Goal: Transaction & Acquisition: Purchase product/service

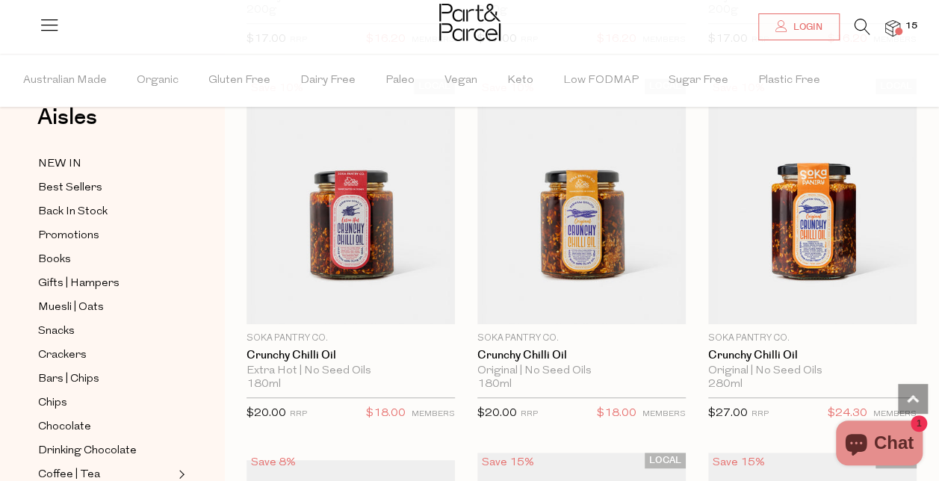
scroll to position [3115, 0]
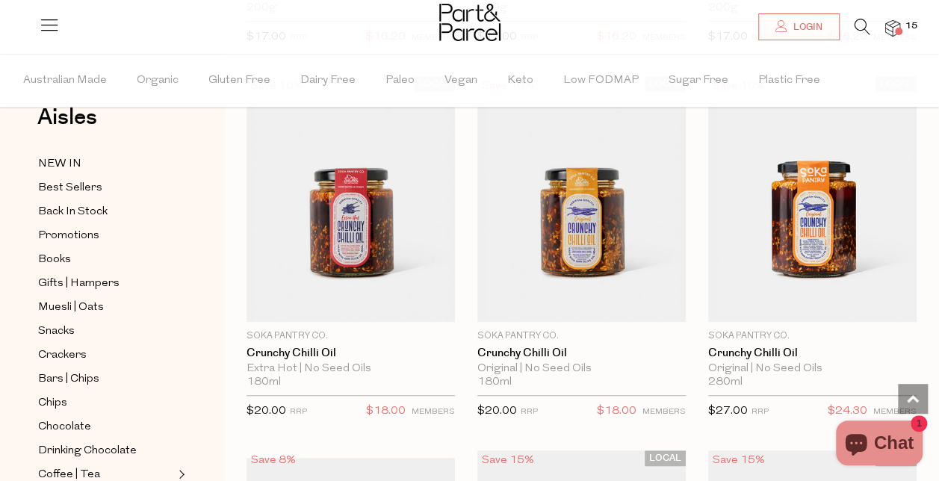
click at [792, 306] on span "Add To Parcel" at bounding box center [812, 314] width 93 height 16
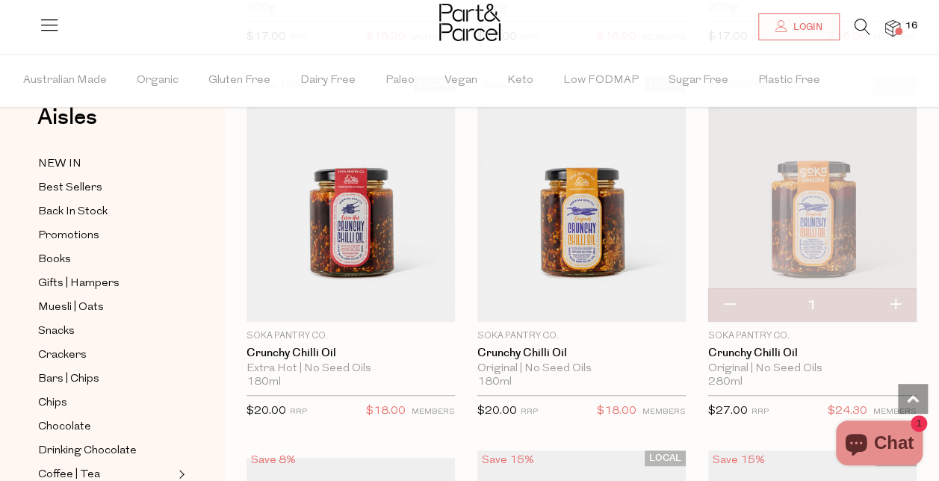
click at [900, 291] on button "button" at bounding box center [895, 305] width 43 height 33
type input "2"
click at [896, 293] on button "button" at bounding box center [895, 305] width 43 height 33
type input "3"
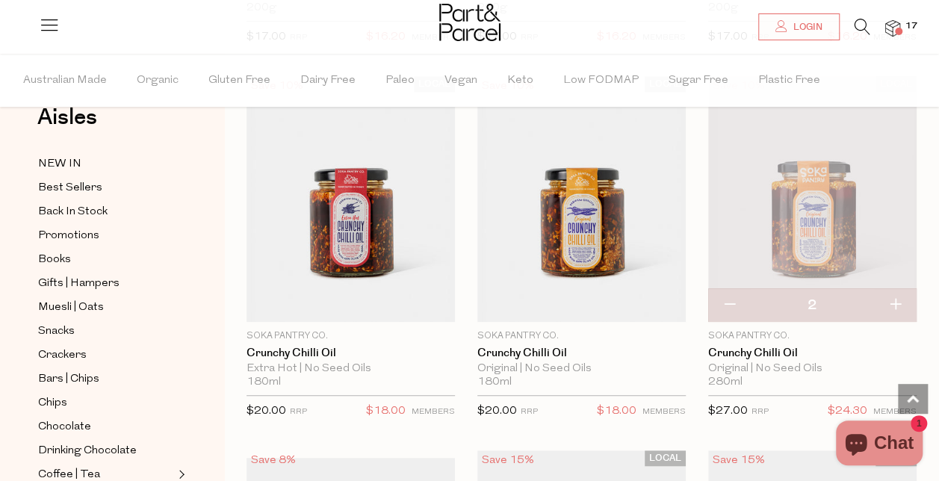
type input "3"
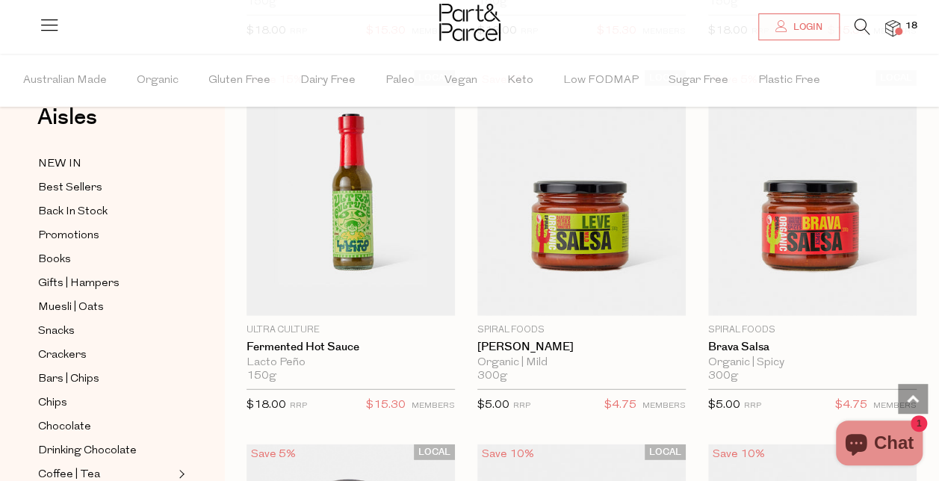
scroll to position [4647, 0]
click at [605, 300] on span "Add To Parcel" at bounding box center [581, 308] width 93 height 16
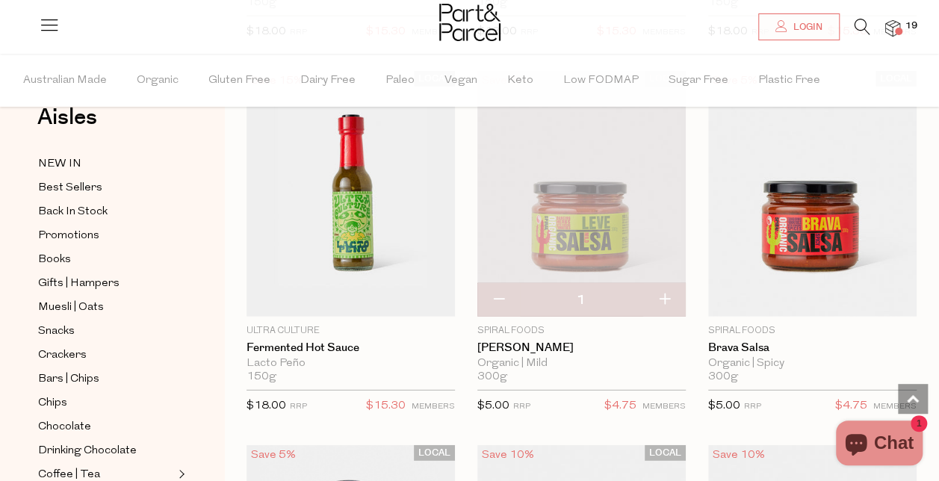
click at [670, 285] on button "button" at bounding box center [664, 300] width 43 height 33
type input "2"
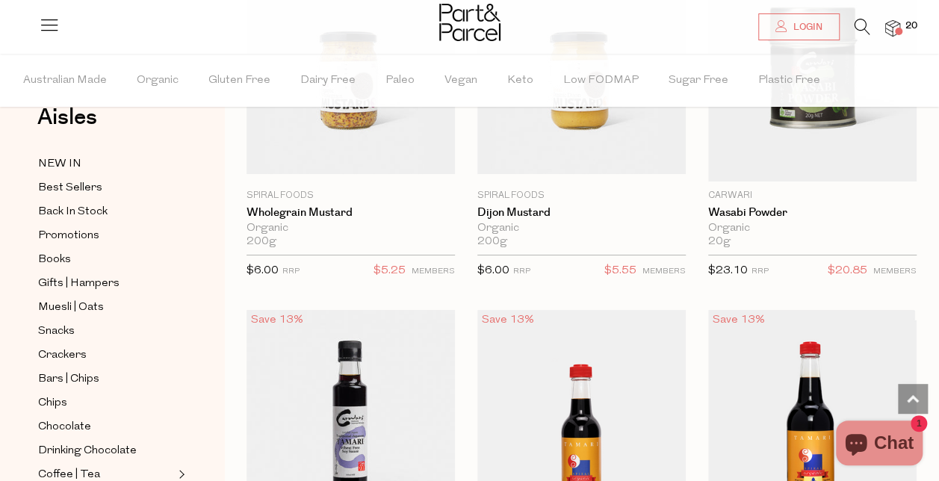
scroll to position [5628, 0]
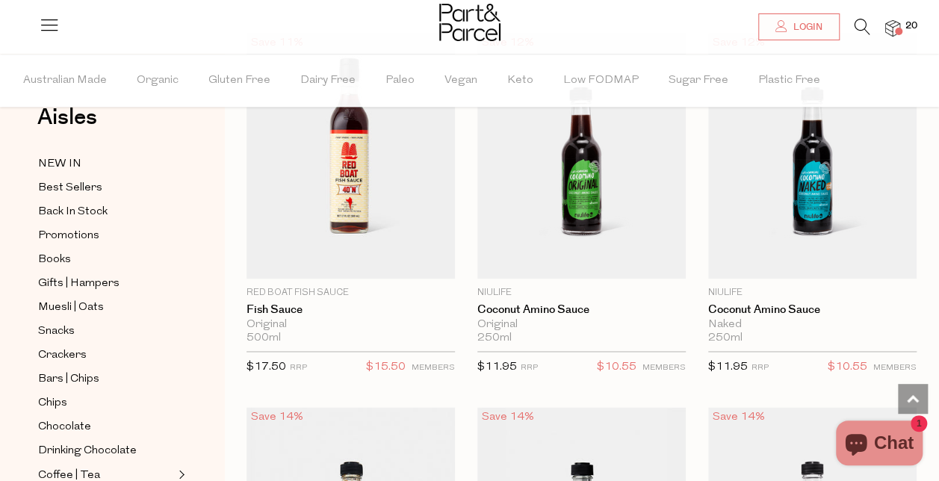
scroll to position [6574, 0]
click at [362, 262] on span "Add To Parcel" at bounding box center [350, 270] width 93 height 16
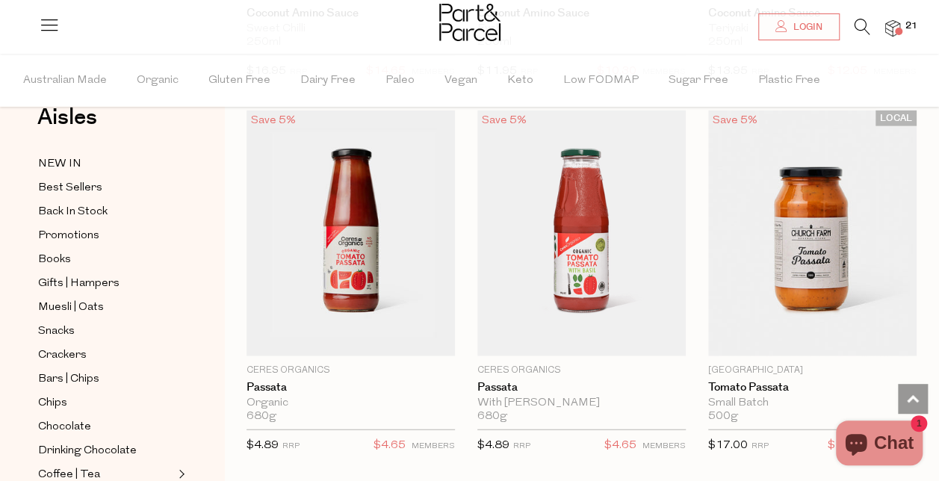
scroll to position [7248, 0]
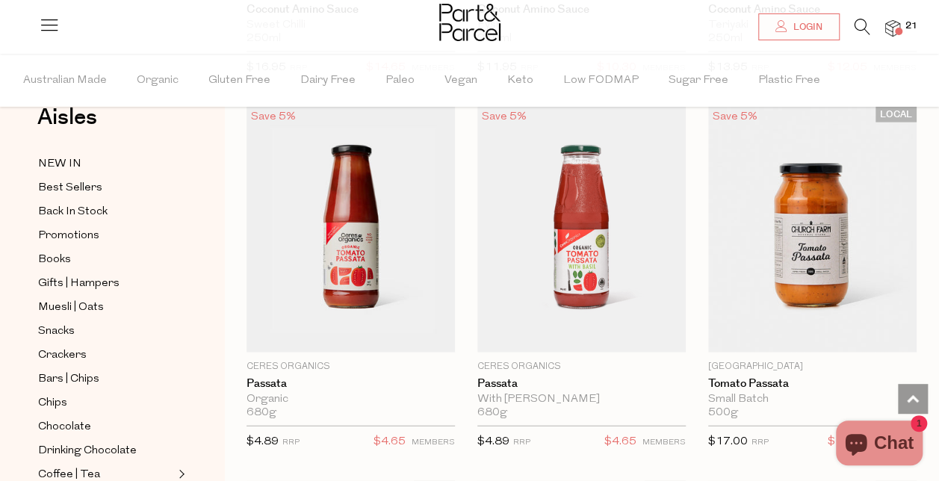
click at [844, 336] on span "Add To Parcel" at bounding box center [812, 344] width 93 height 16
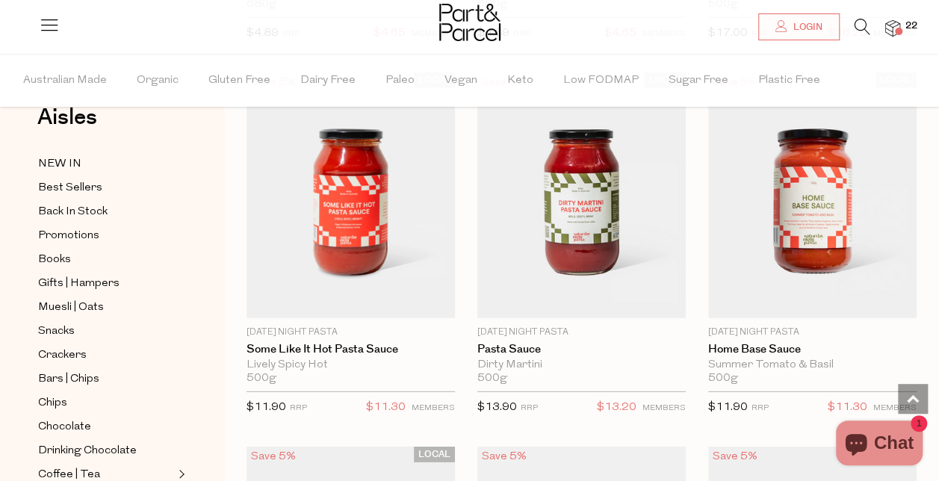
scroll to position [7659, 0]
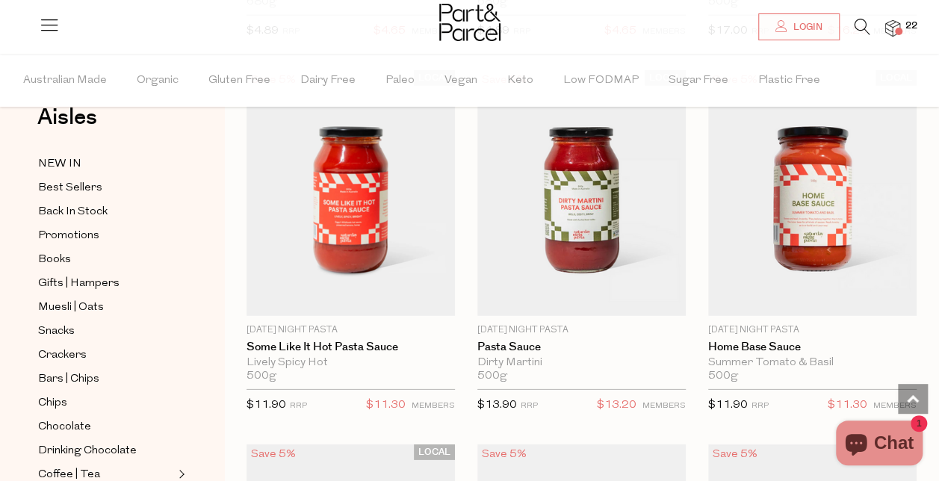
click at [619, 300] on span "Add To Parcel" at bounding box center [581, 308] width 93 height 16
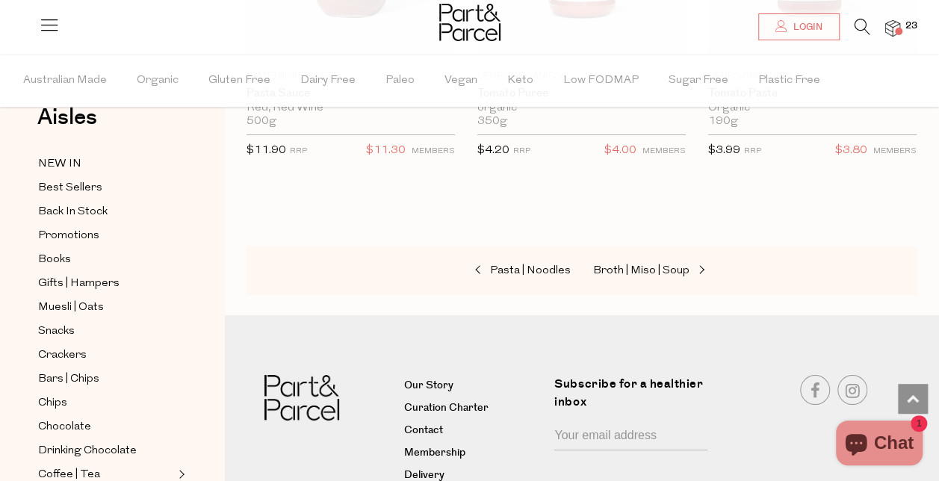
scroll to position [8287, 0]
click at [643, 266] on span "Broth | Miso | Soup" at bounding box center [641, 271] width 96 height 11
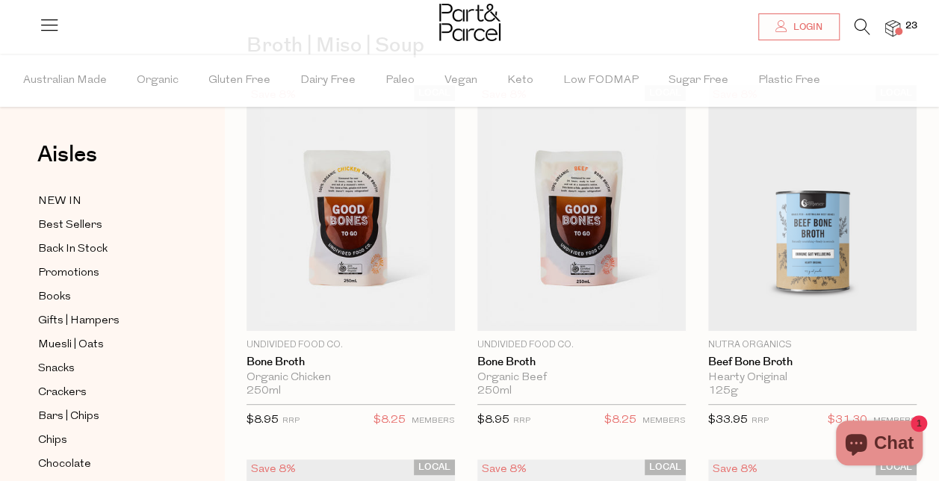
scroll to position [111, 0]
click at [810, 316] on span "Add To Parcel" at bounding box center [812, 322] width 93 height 16
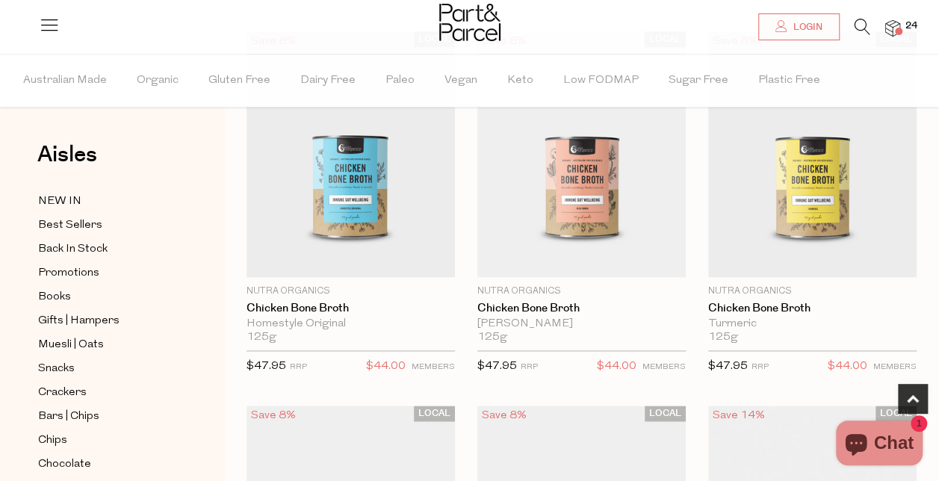
scroll to position [916, 0]
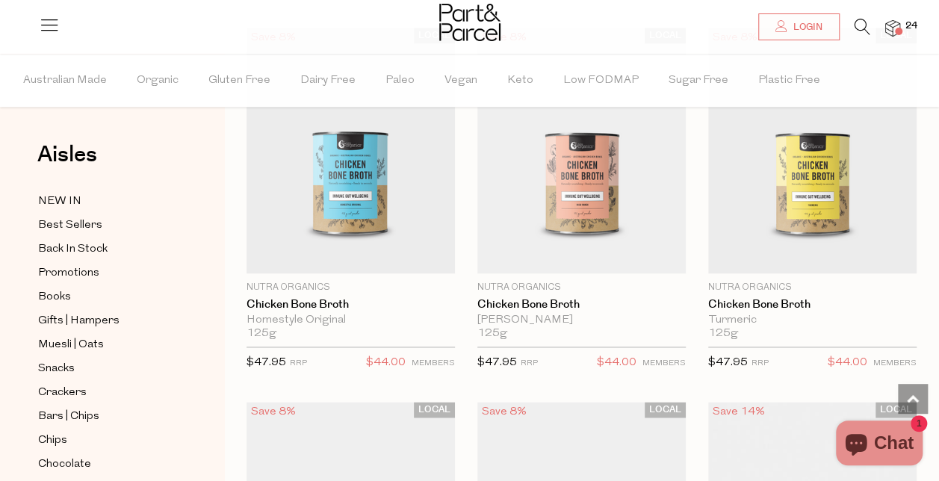
click at [602, 257] on span "Add To Parcel" at bounding box center [581, 265] width 93 height 16
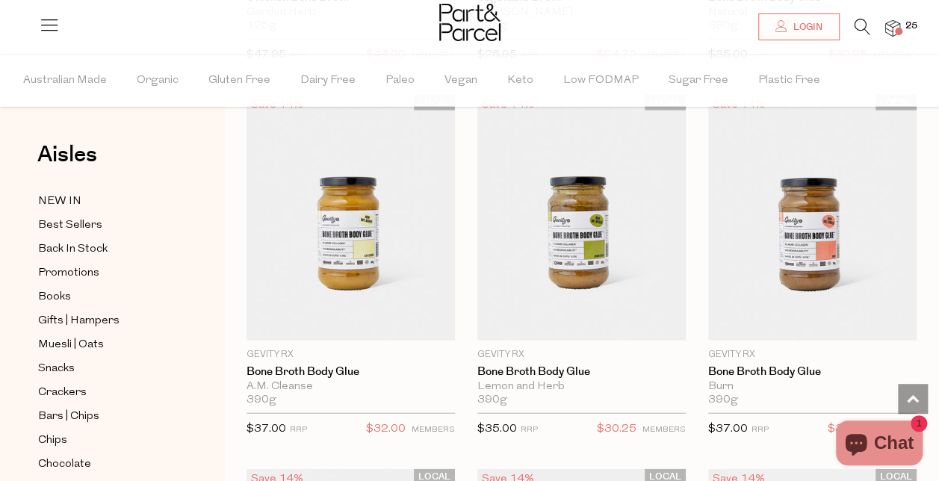
scroll to position [1599, 0]
click at [357, 324] on span "Add To Parcel" at bounding box center [350, 332] width 93 height 16
click at [848, 324] on span "Add To Parcel" at bounding box center [812, 332] width 93 height 16
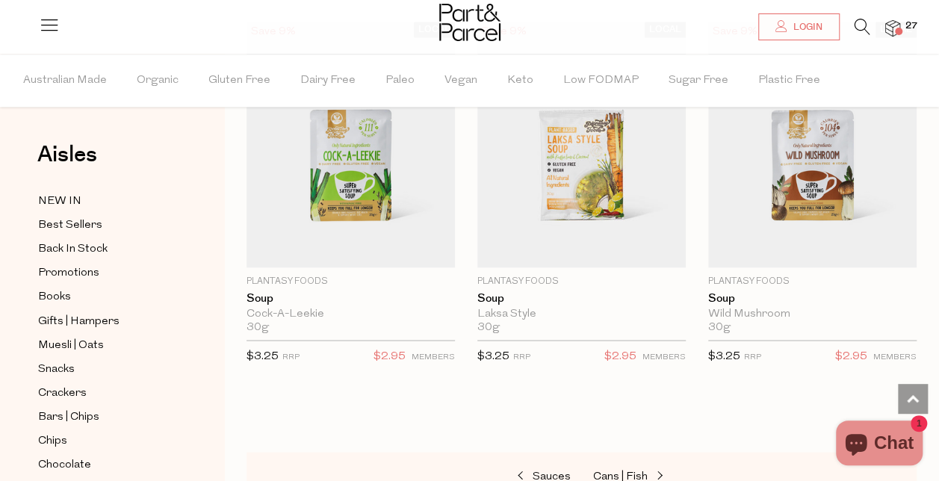
scroll to position [4123, 0]
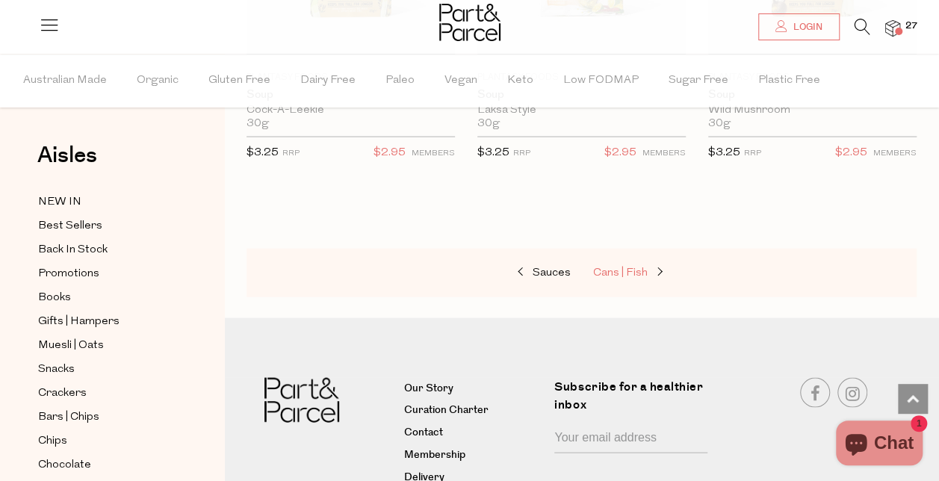
click at [611, 267] on span "Cans | Fish" at bounding box center [620, 272] width 55 height 11
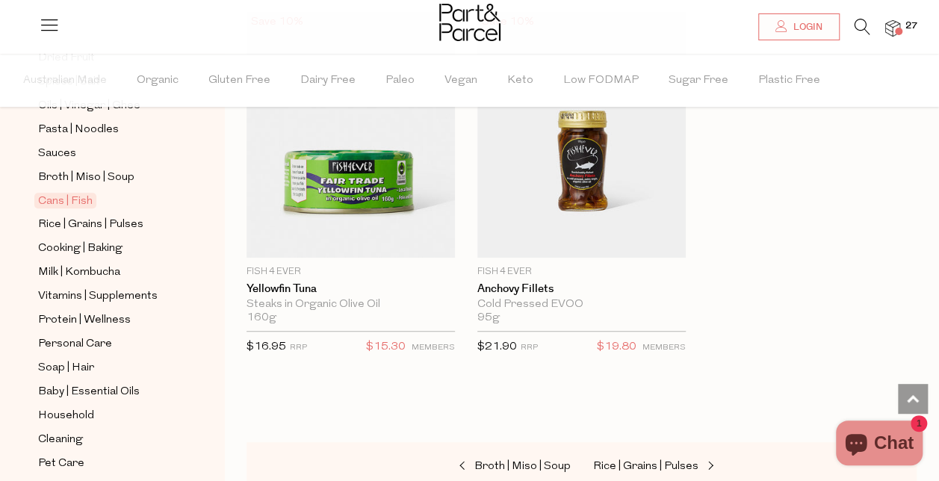
scroll to position [524, 0]
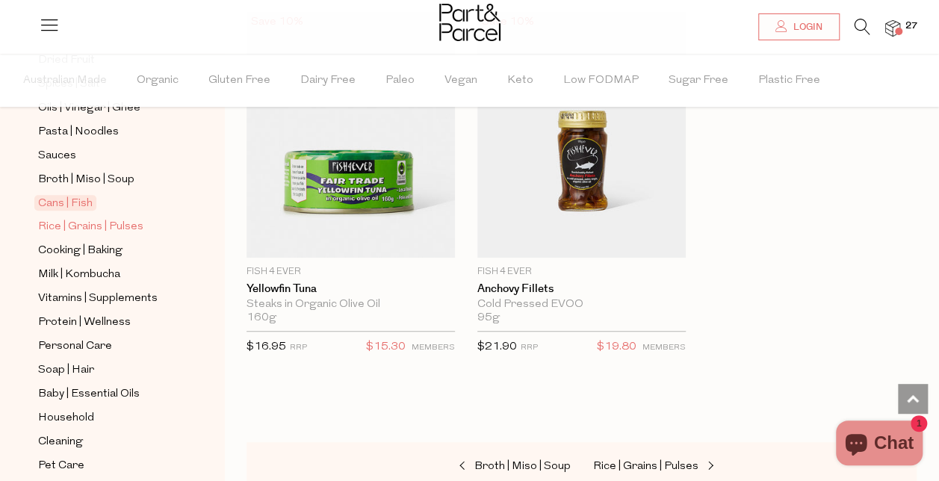
click at [120, 218] on span "Rice | Grains | Pulses" at bounding box center [90, 227] width 105 height 18
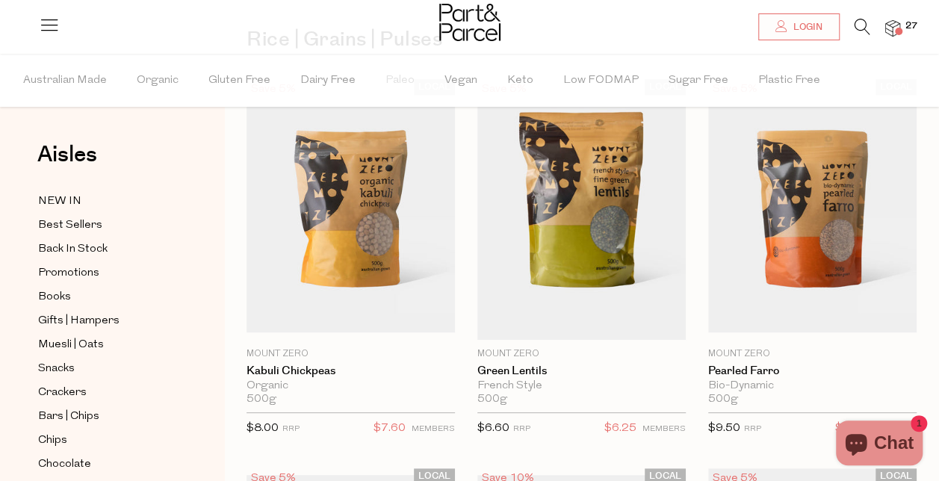
scroll to position [135, 0]
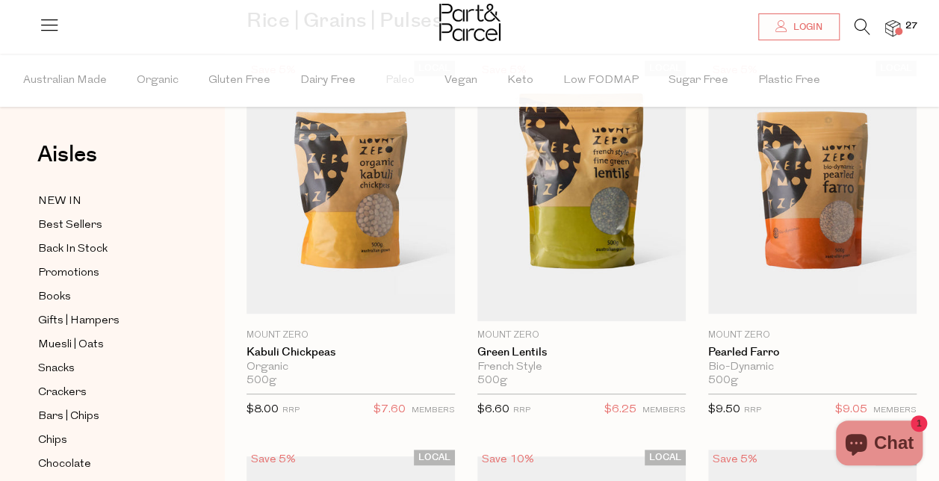
click at [593, 308] on span "Add To Parcel" at bounding box center [581, 313] width 93 height 16
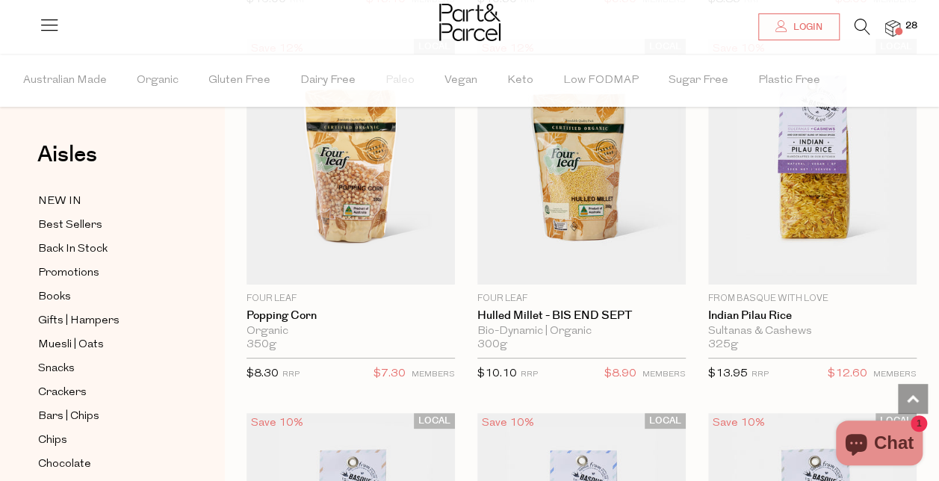
scroll to position [2805, 0]
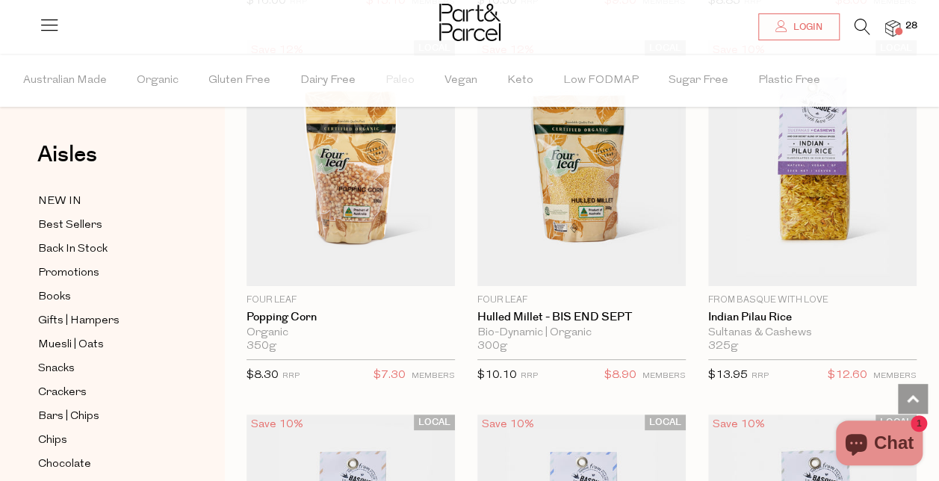
click at [861, 261] on span "Add To Parcel" at bounding box center [813, 277] width 200 height 32
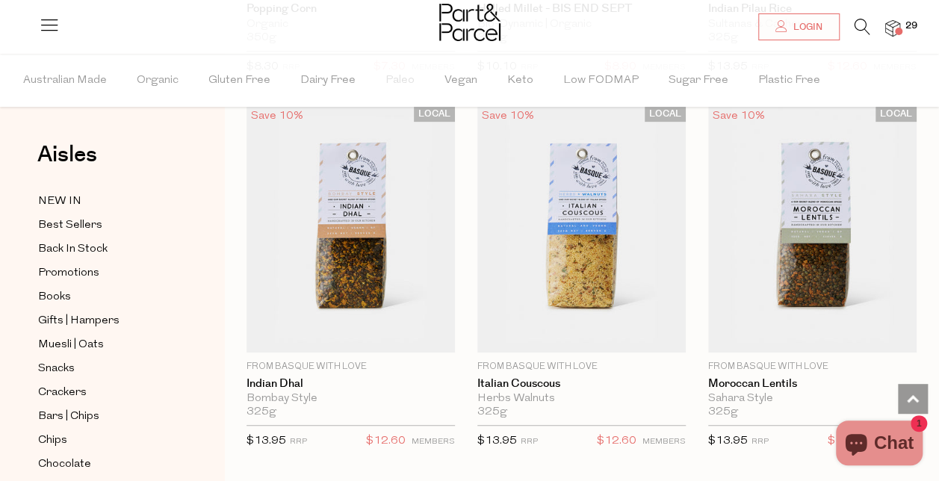
scroll to position [3125, 0]
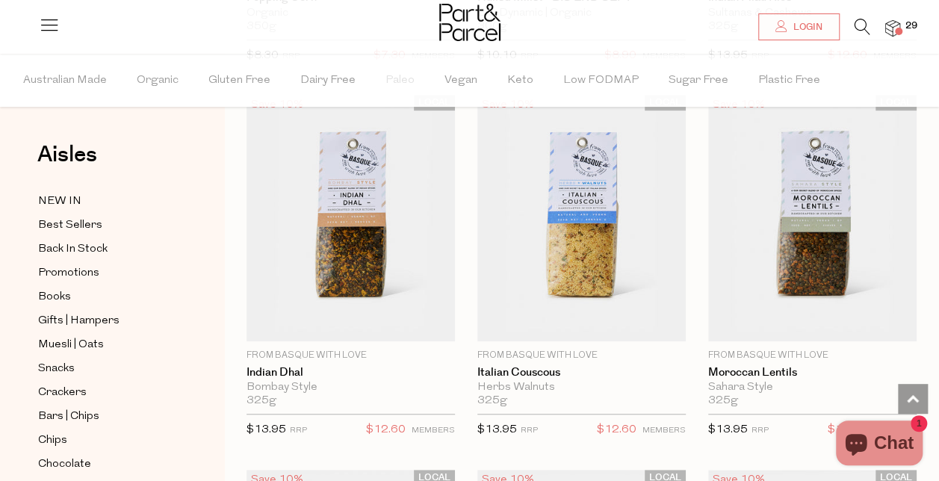
click at [383, 324] on span "Add To Parcel" at bounding box center [350, 332] width 93 height 16
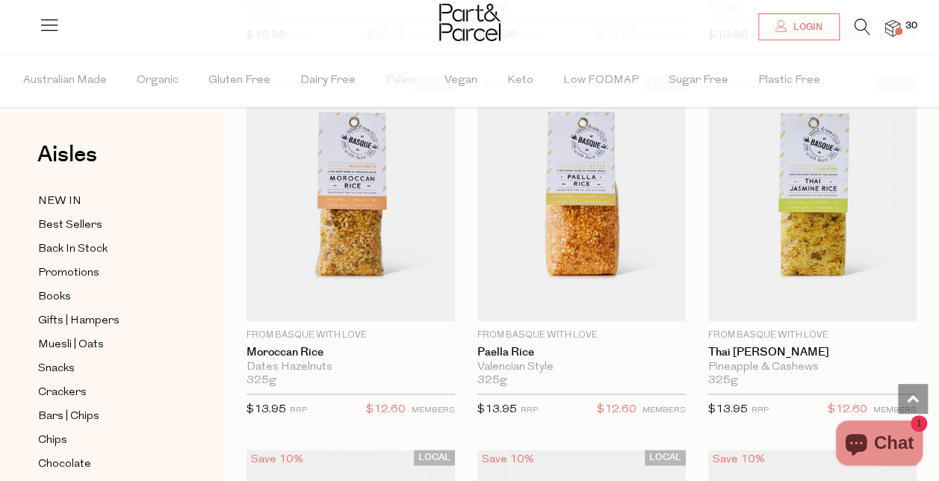
scroll to position [3522, 0]
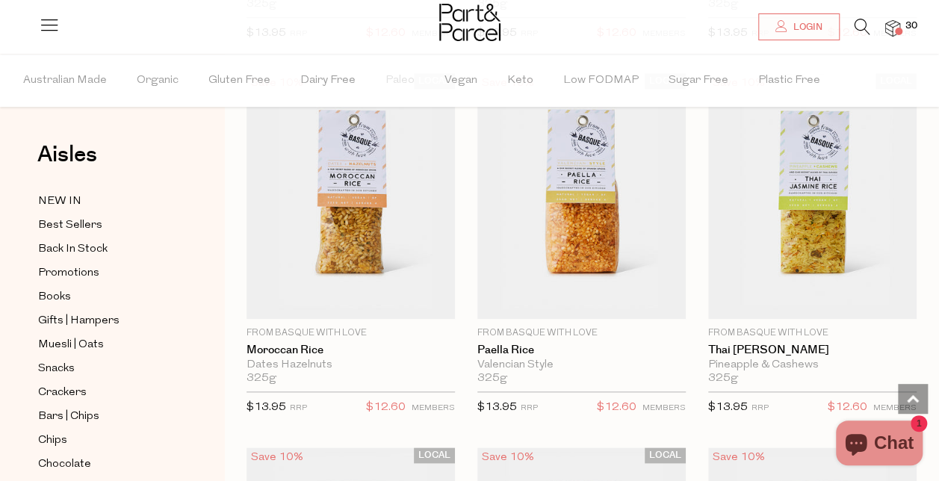
click at [366, 303] on span "Add To Parcel" at bounding box center [350, 311] width 93 height 16
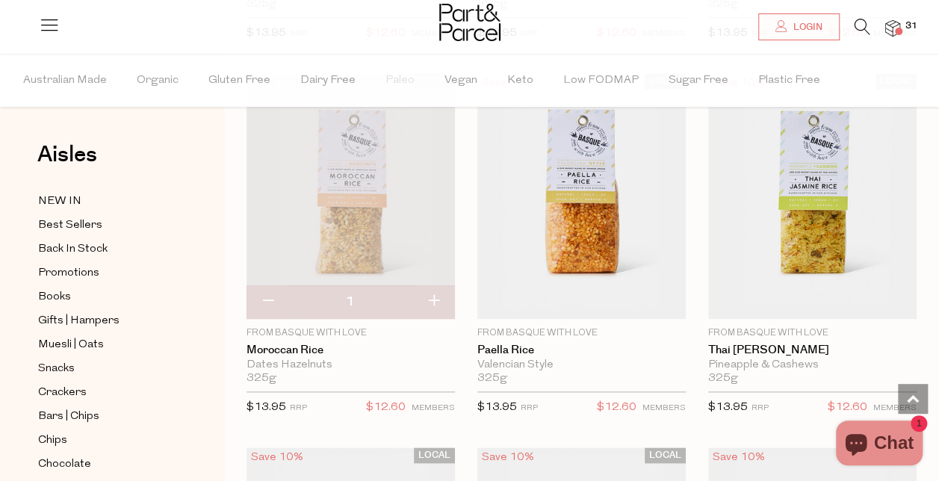
click at [578, 303] on span "Add To Parcel" at bounding box center [581, 311] width 93 height 16
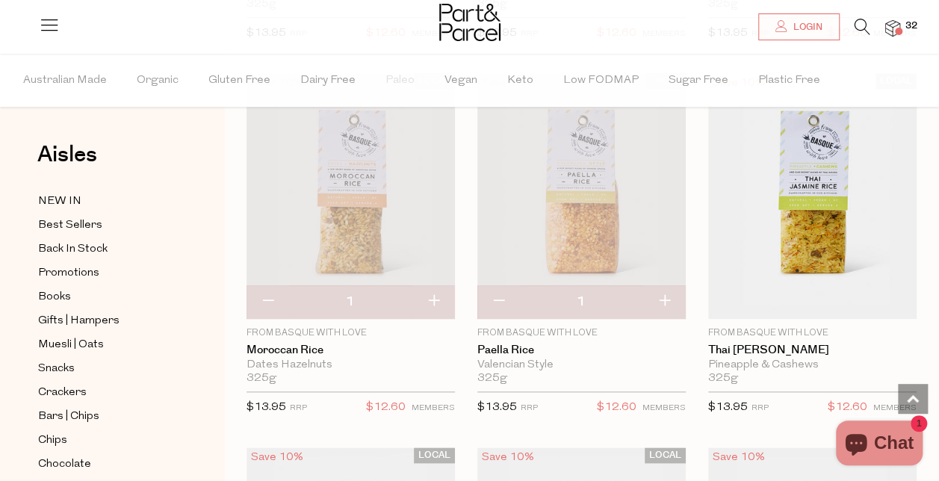
click at [801, 303] on span "Add To Parcel" at bounding box center [812, 311] width 93 height 16
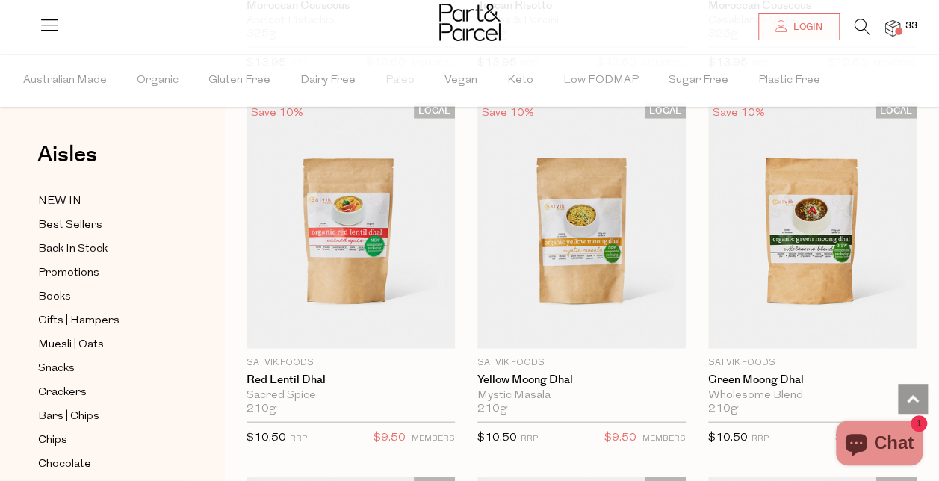
scroll to position [4242, 0]
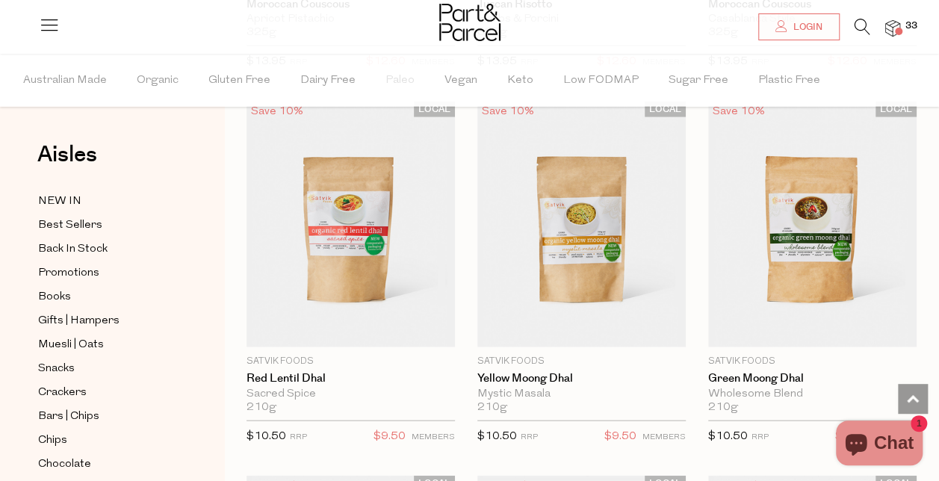
click at [611, 247] on img at bounding box center [582, 225] width 208 height 246
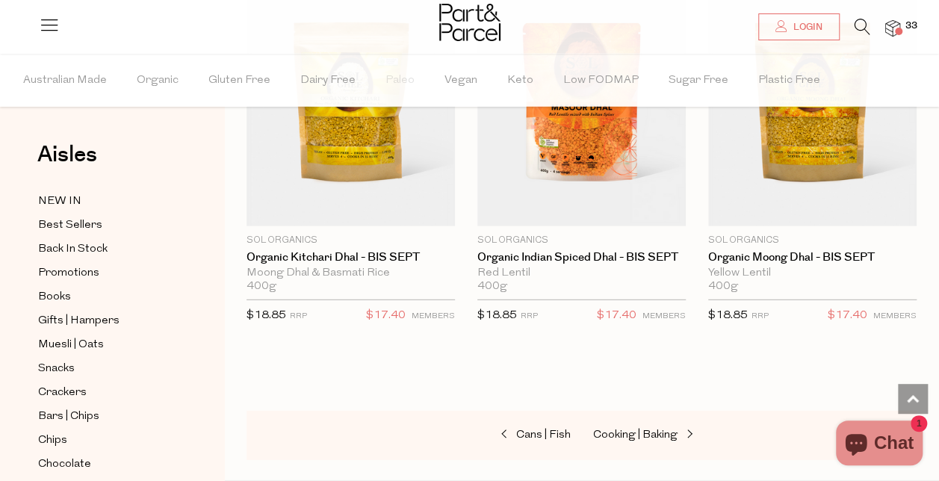
scroll to position [4744, 0]
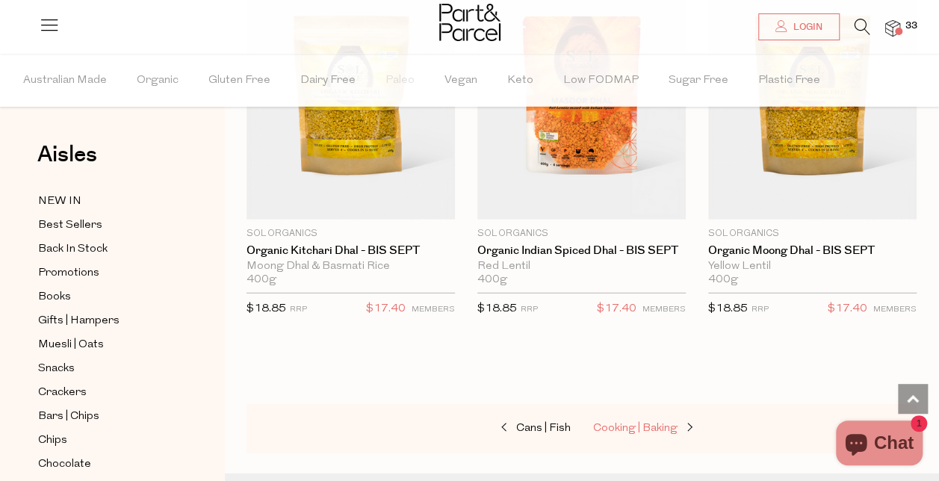
click at [631, 423] on span "Cooking | Baking" at bounding box center [635, 428] width 84 height 11
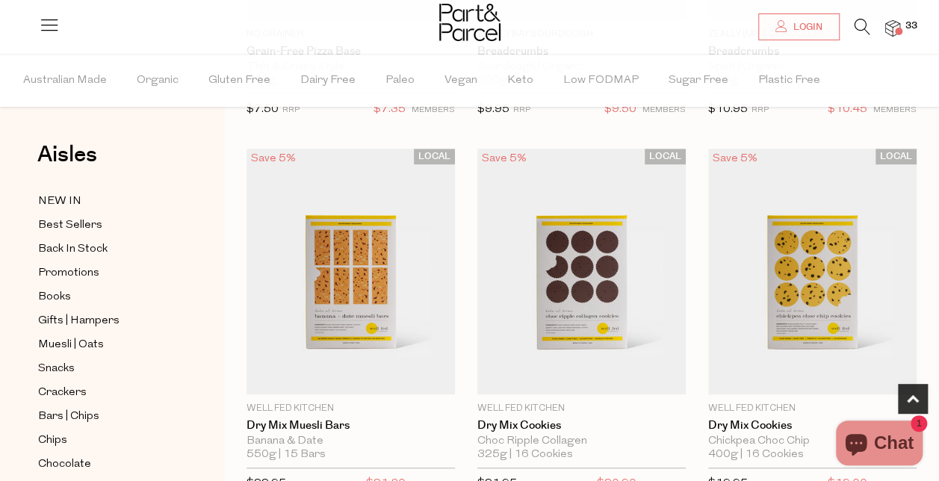
scroll to position [421, 0]
click at [347, 253] on img at bounding box center [351, 271] width 208 height 246
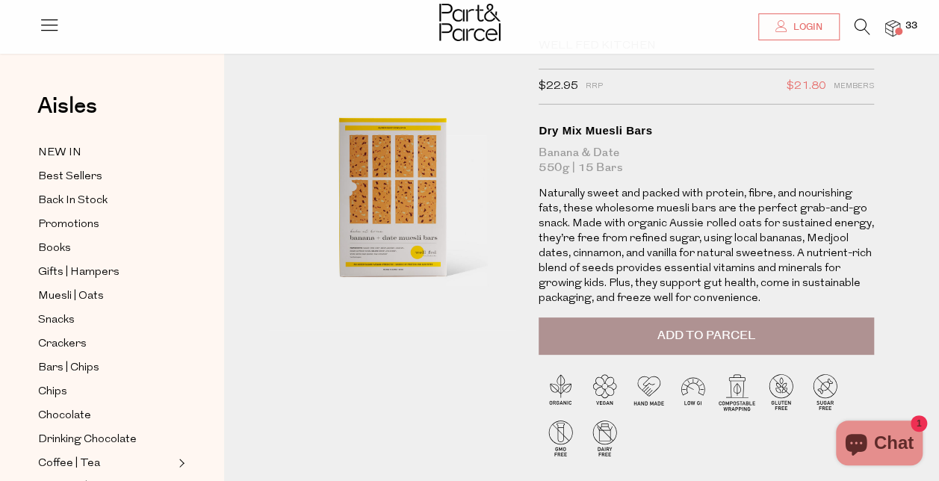
scroll to position [59, 0]
click at [702, 326] on button "Add to Parcel" at bounding box center [707, 336] width 336 height 37
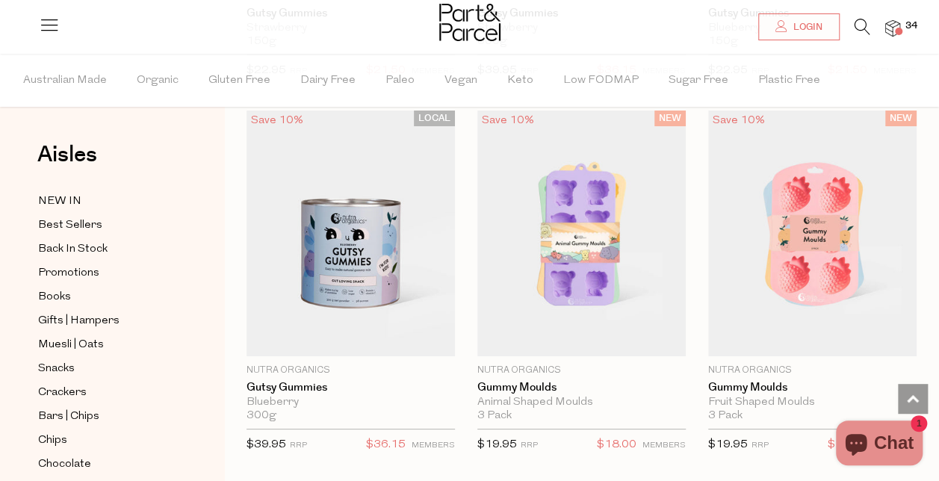
scroll to position [2718, 0]
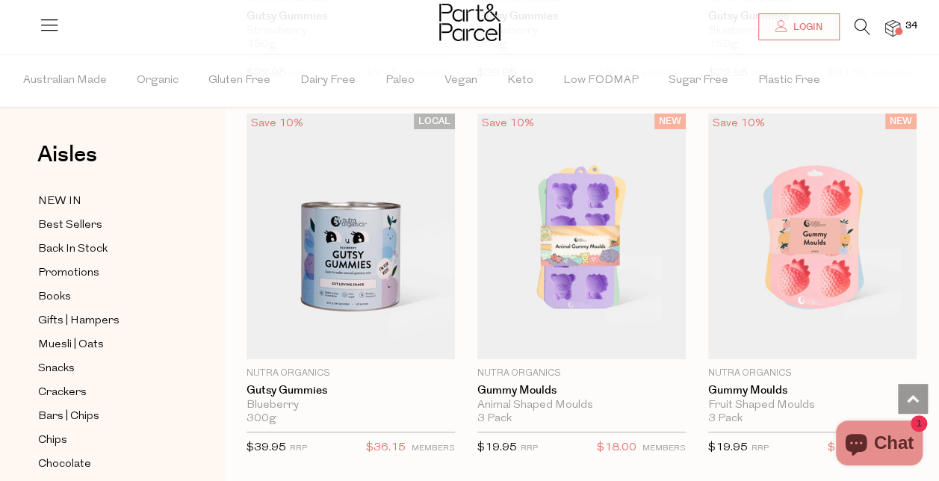
click at [566, 239] on img at bounding box center [582, 237] width 208 height 246
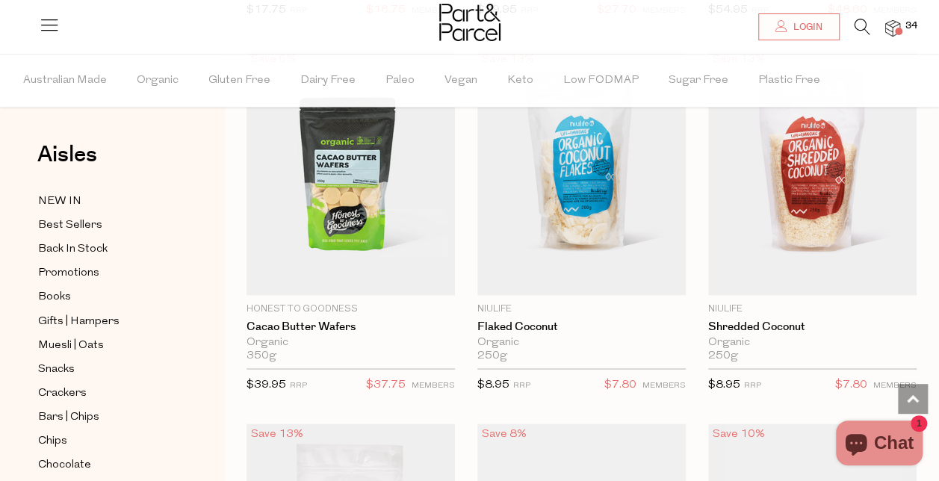
scroll to position [3907, 0]
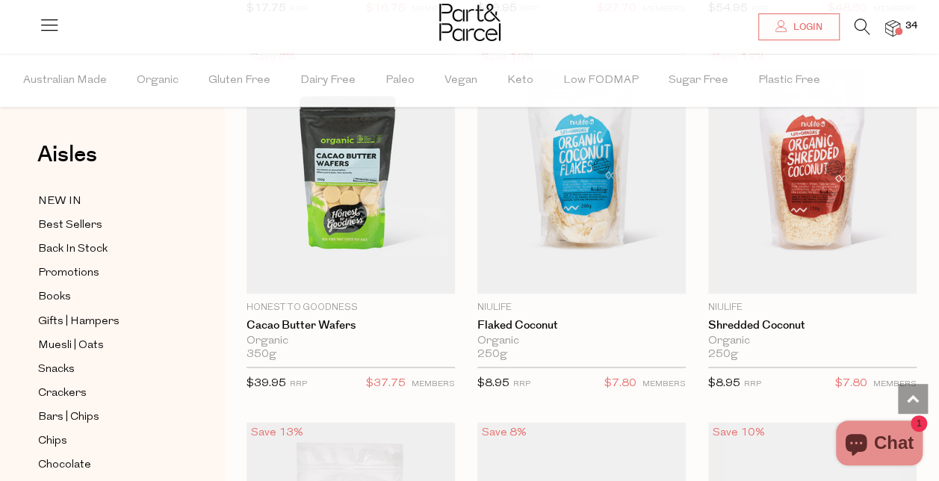
click at [344, 277] on span "Add To Parcel" at bounding box center [350, 285] width 93 height 16
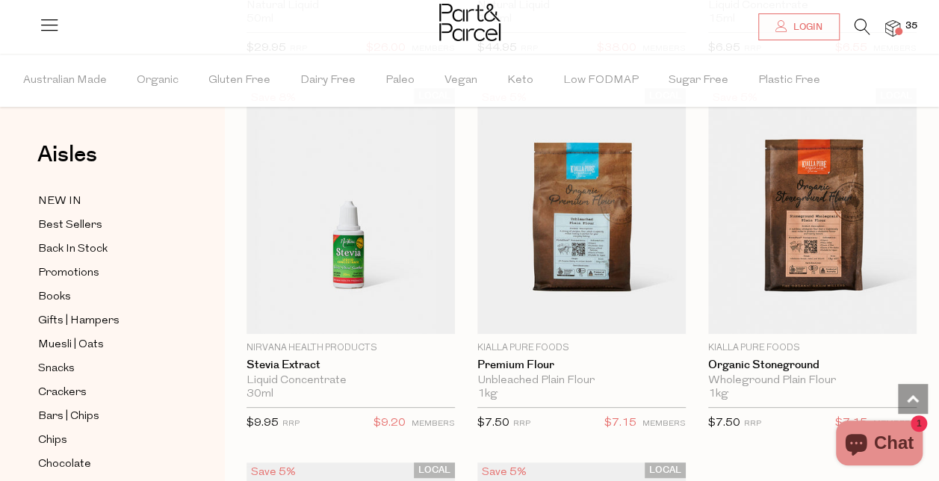
scroll to position [5740, 0]
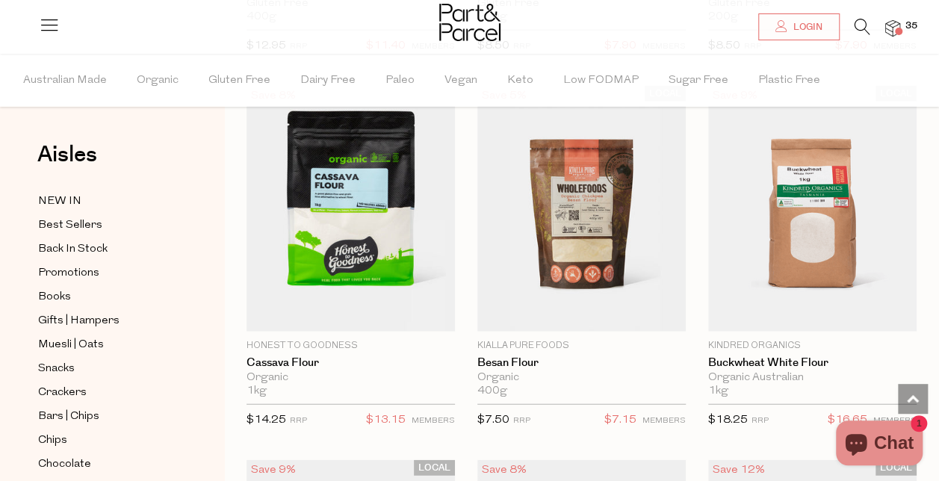
scroll to position [7240, 0]
click at [394, 306] on span "Notify Me" at bounding box center [351, 322] width 200 height 32
type input "Notify when available"
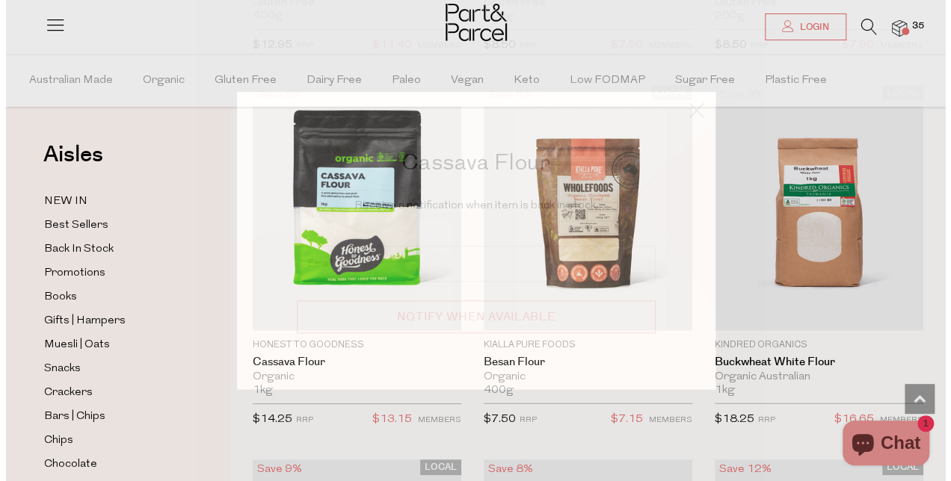
scroll to position [7326, 0]
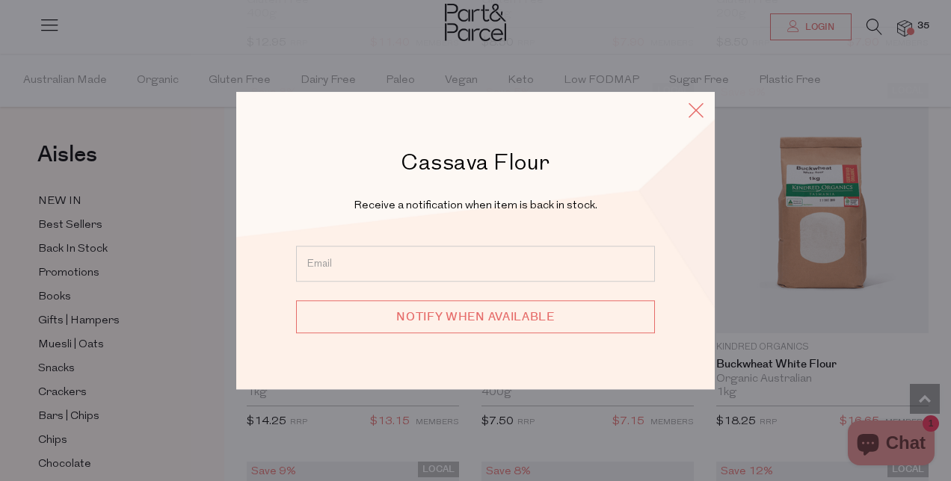
click at [703, 103] on icon at bounding box center [696, 110] width 22 height 22
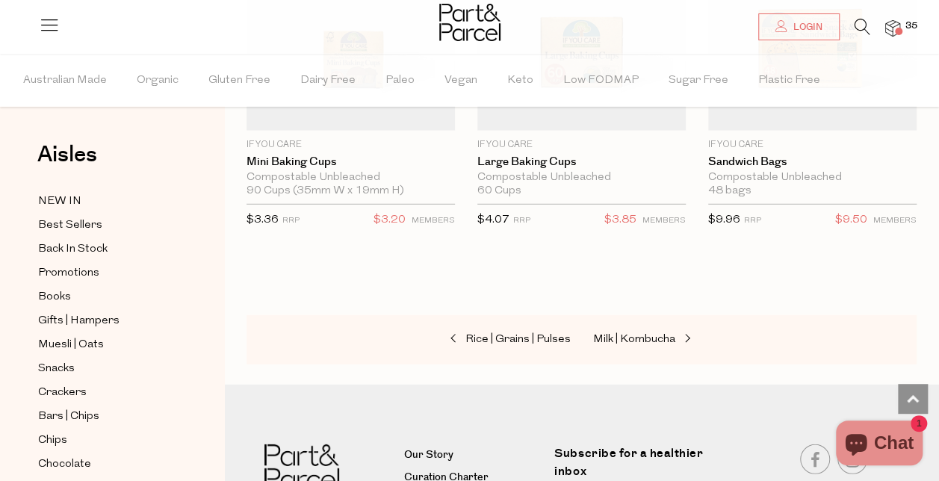
scroll to position [10436, 0]
click at [647, 334] on span "Milk | Kombucha" at bounding box center [634, 339] width 82 height 11
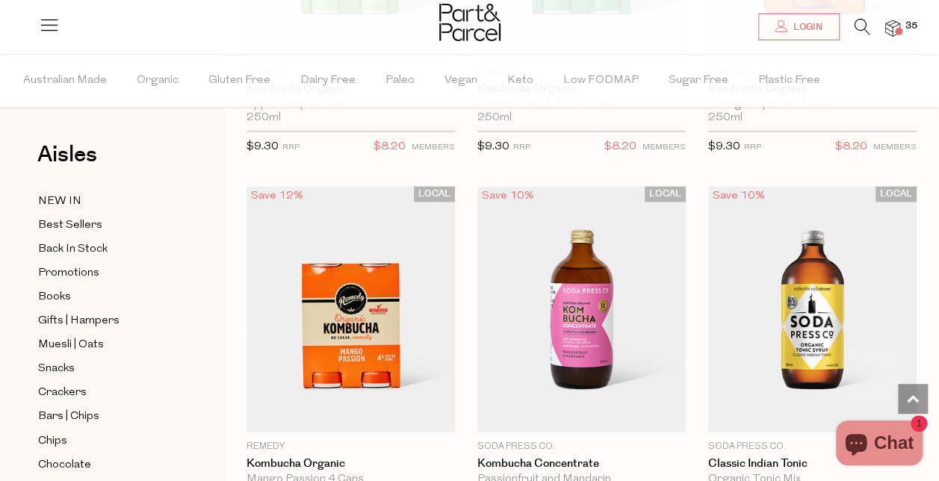
scroll to position [3804, 0]
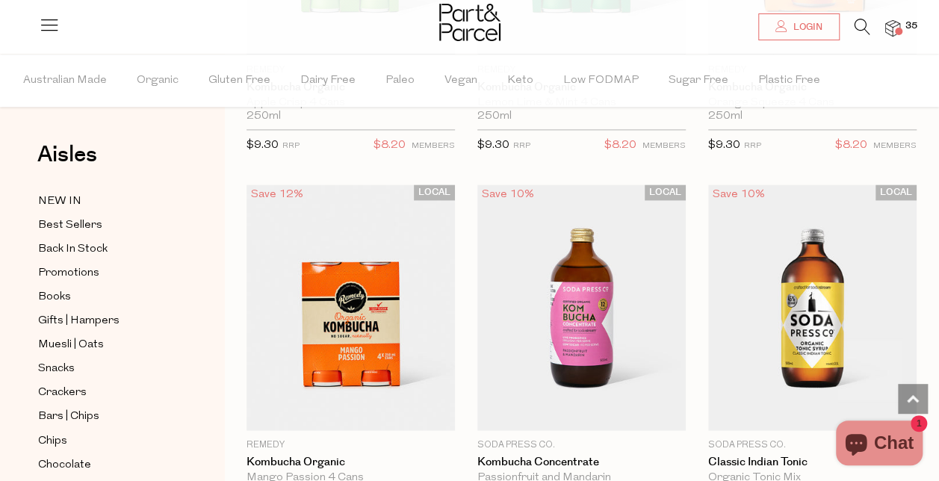
click at [754, 334] on img at bounding box center [812, 308] width 208 height 246
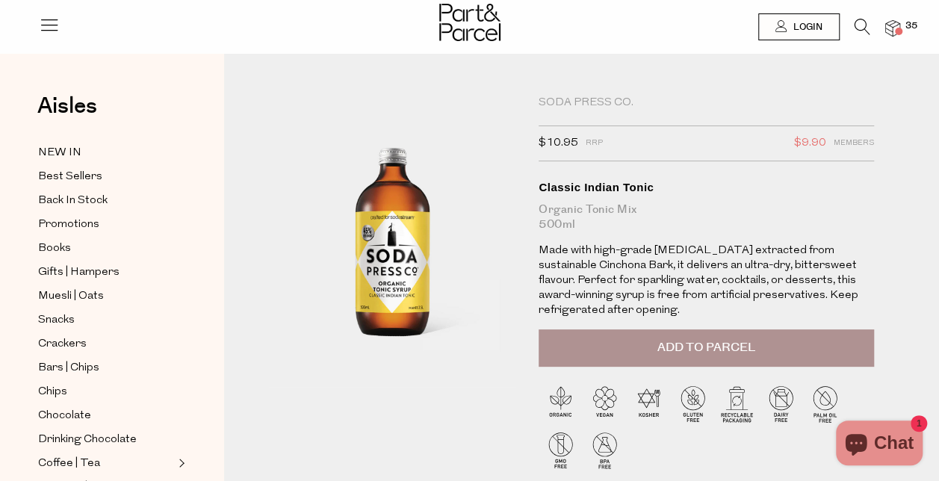
scroll to position [4, 0]
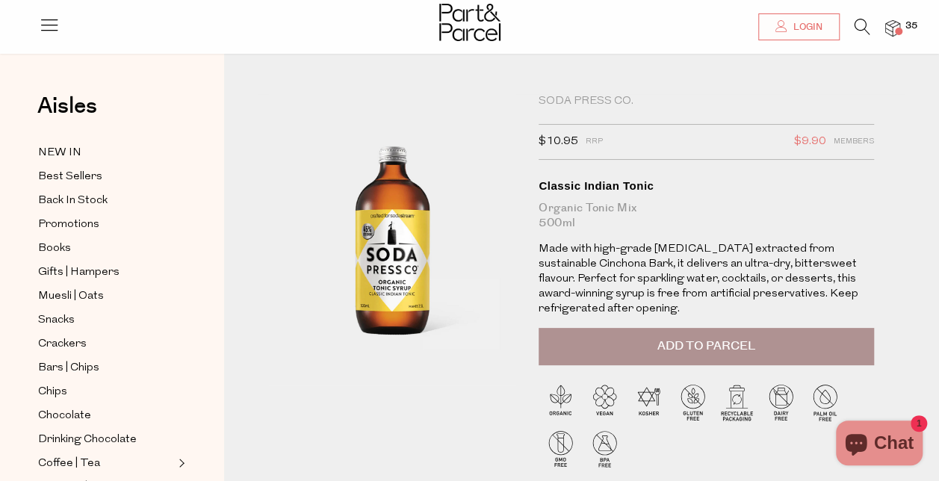
click at [659, 354] on span "Add to Parcel" at bounding box center [707, 346] width 98 height 17
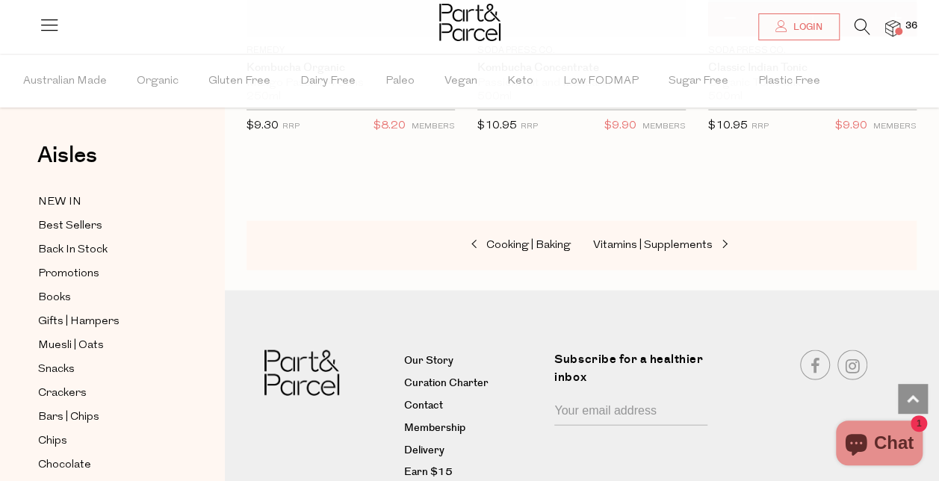
scroll to position [4248, 11]
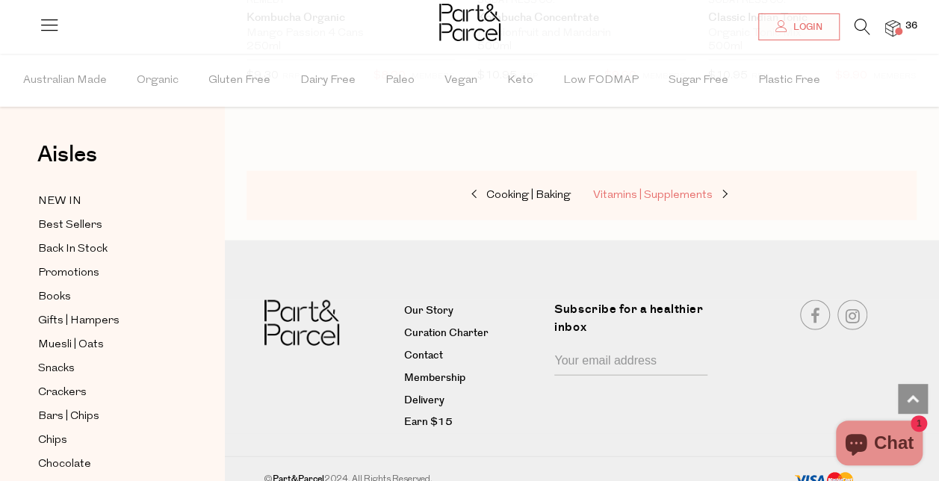
click at [667, 188] on link "Vitamins | Supplements" at bounding box center [667, 195] width 149 height 19
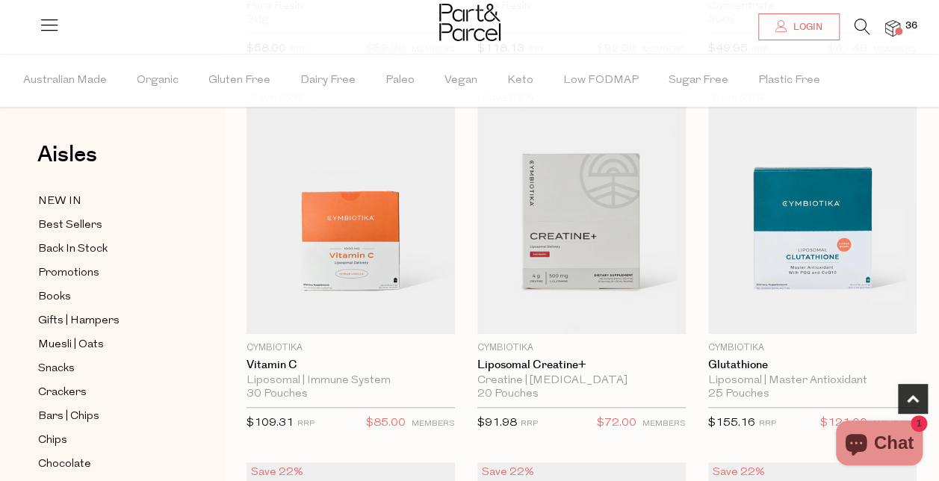
scroll to position [755, 11]
